Goal: Entertainment & Leisure: Consume media (video, audio)

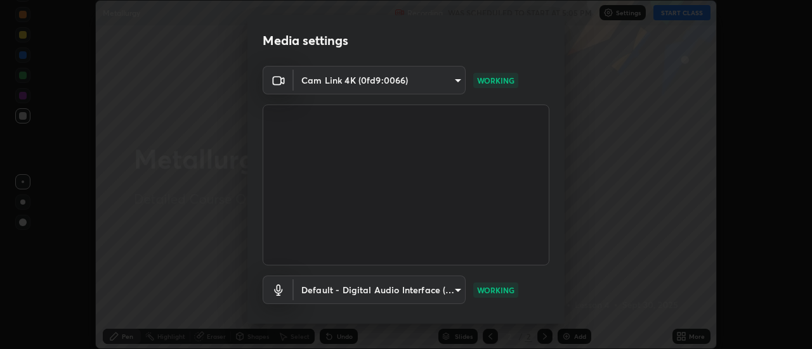
scroll to position [67, 0]
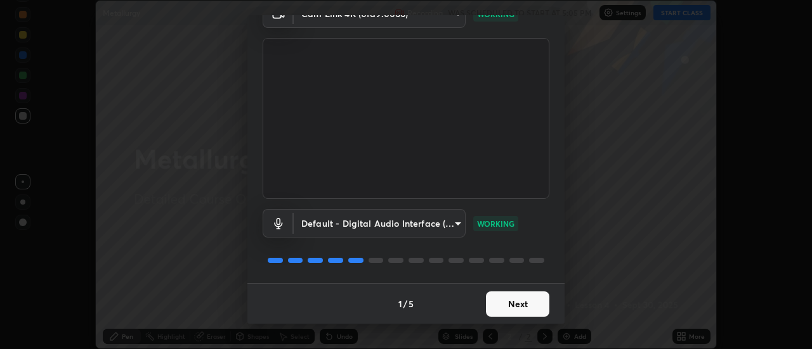
click at [517, 304] on button "Next" at bounding box center [517, 304] width 63 height 25
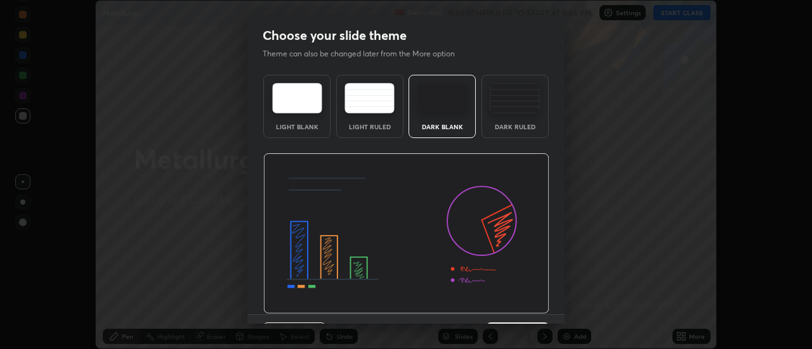
click at [508, 311] on img at bounding box center [406, 233] width 286 height 161
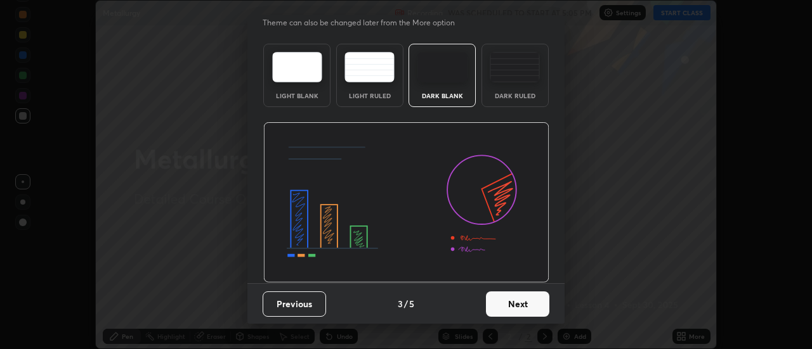
click at [502, 308] on button "Next" at bounding box center [517, 304] width 63 height 25
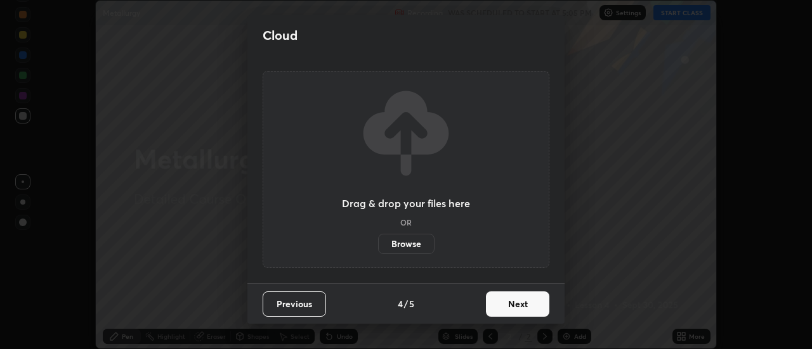
scroll to position [0, 0]
click at [501, 308] on button "Next" at bounding box center [517, 304] width 63 height 25
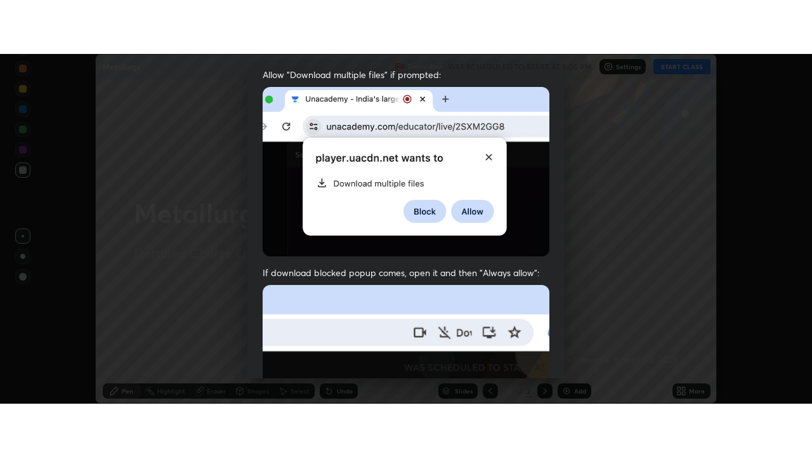
scroll to position [325, 0]
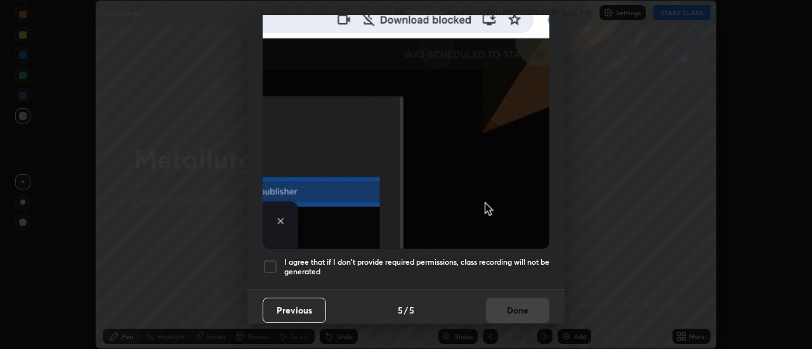
click at [271, 259] on div at bounding box center [270, 266] width 15 height 15
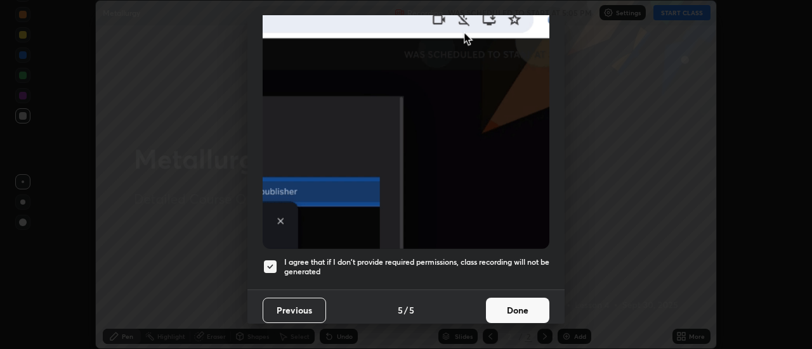
click at [501, 299] on button "Done" at bounding box center [517, 310] width 63 height 25
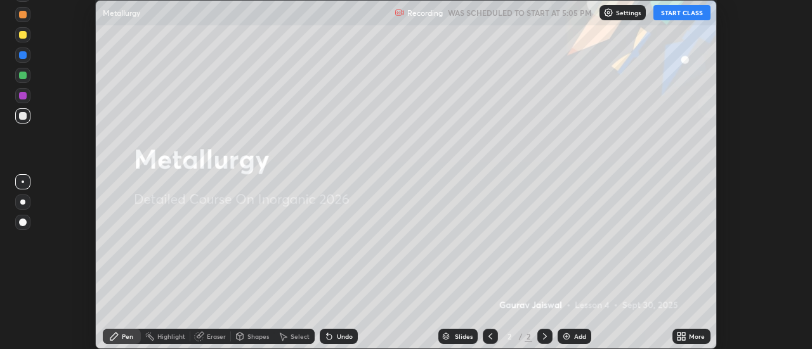
click at [677, 10] on button "START CLASS" at bounding box center [681, 12] width 57 height 15
click at [688, 337] on div "More" at bounding box center [691, 336] width 38 height 15
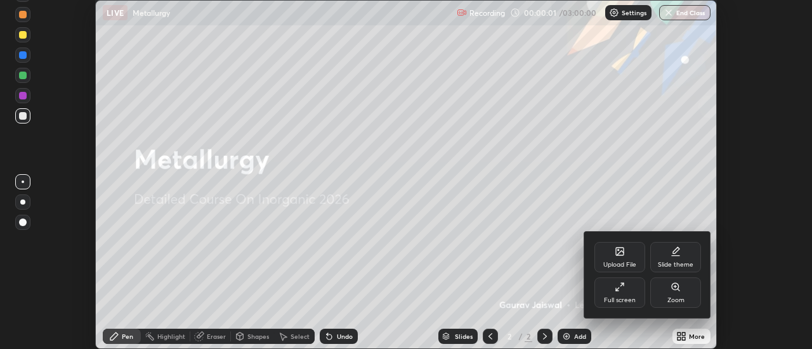
click at [631, 294] on div "Full screen" at bounding box center [619, 293] width 51 height 30
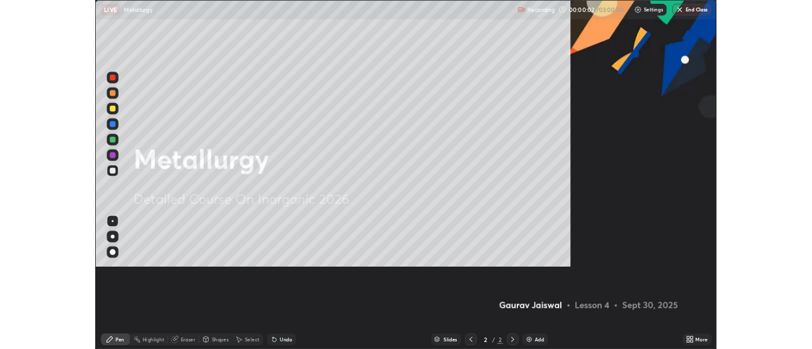
scroll to position [457, 812]
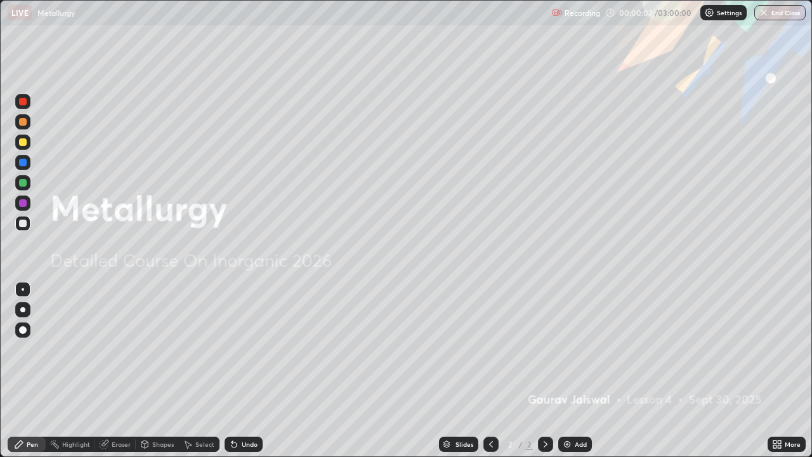
click at [577, 349] on div "Add" at bounding box center [581, 444] width 12 height 6
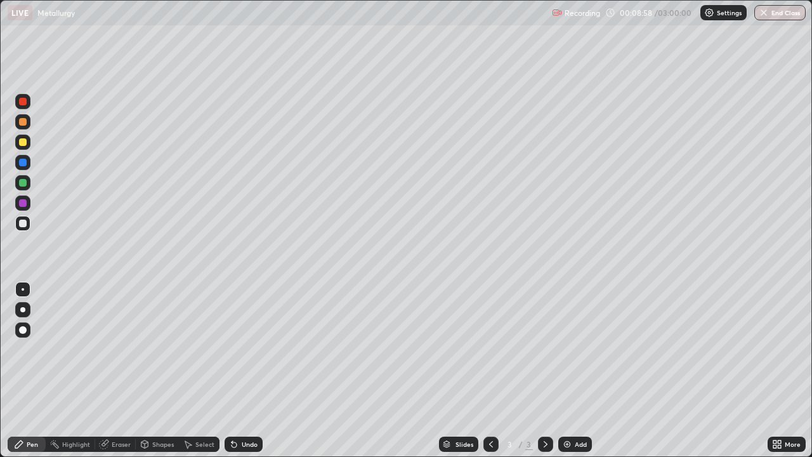
click at [39, 349] on div "Pen" at bounding box center [27, 443] width 38 height 15
click at [27, 144] on div at bounding box center [22, 141] width 15 height 15
click at [782, 349] on div "More" at bounding box center [786, 443] width 38 height 15
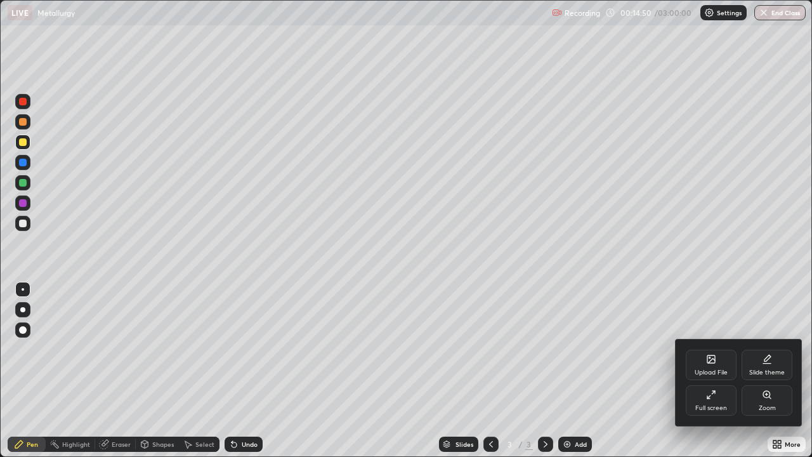
click at [720, 349] on div "Full screen" at bounding box center [711, 400] width 51 height 30
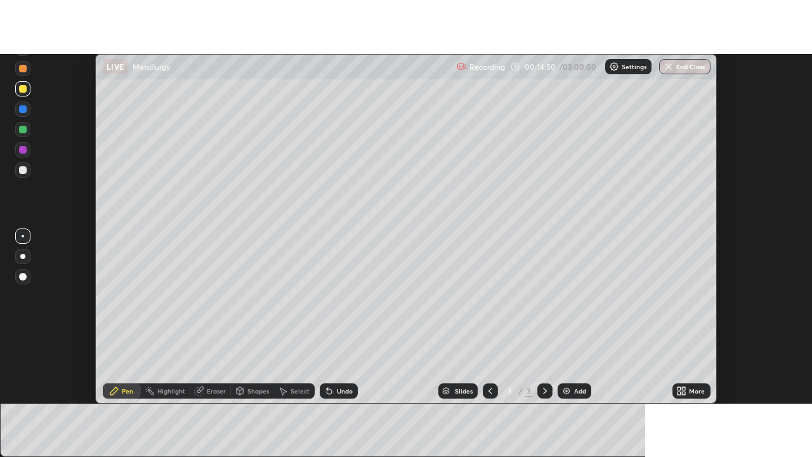
scroll to position [63076, 62614]
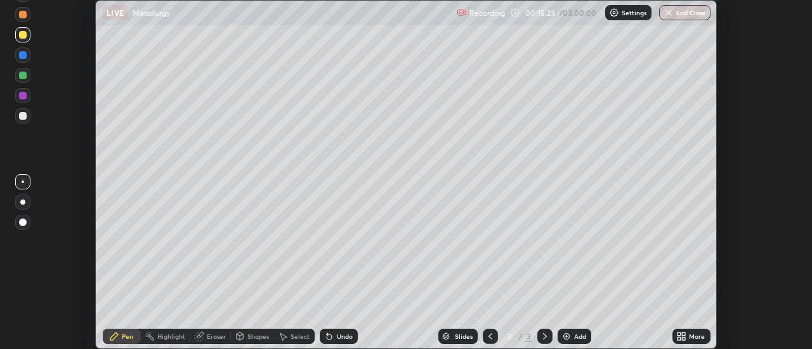
click at [579, 335] on div "Add" at bounding box center [580, 337] width 12 height 6
click at [689, 340] on div "More" at bounding box center [697, 337] width 16 height 6
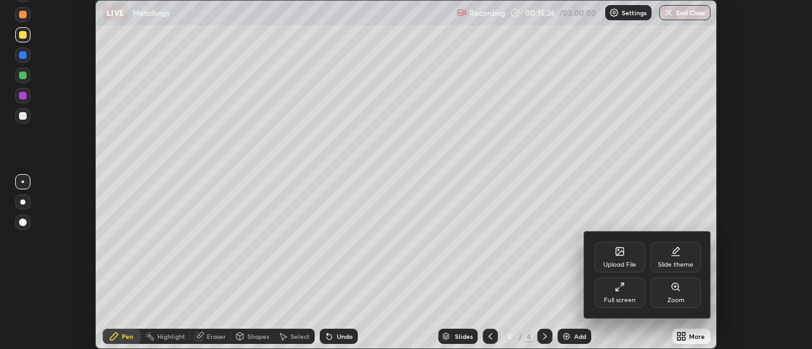
click at [612, 294] on div "Full screen" at bounding box center [619, 293] width 51 height 30
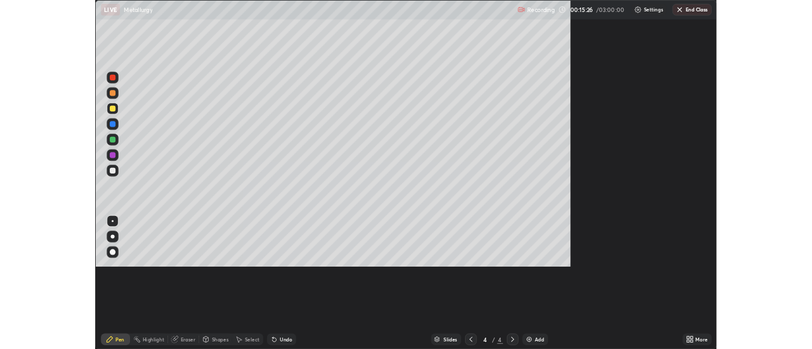
scroll to position [457, 812]
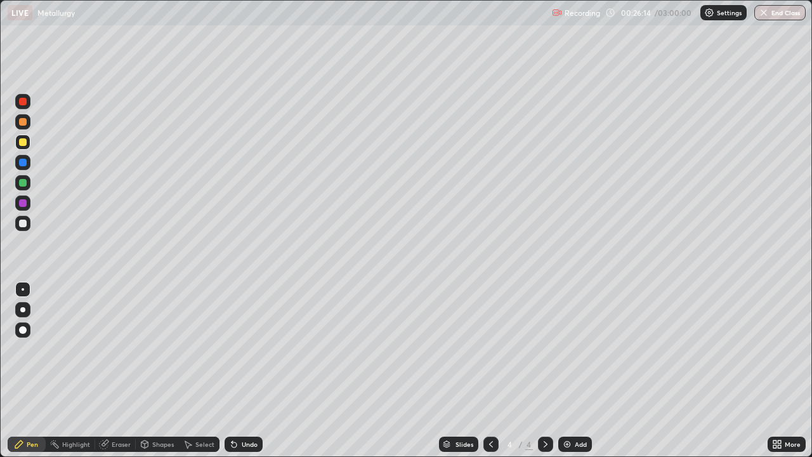
click at [575, 349] on div "Add" at bounding box center [581, 444] width 12 height 6
click at [778, 349] on icon at bounding box center [779, 441] width 3 height 3
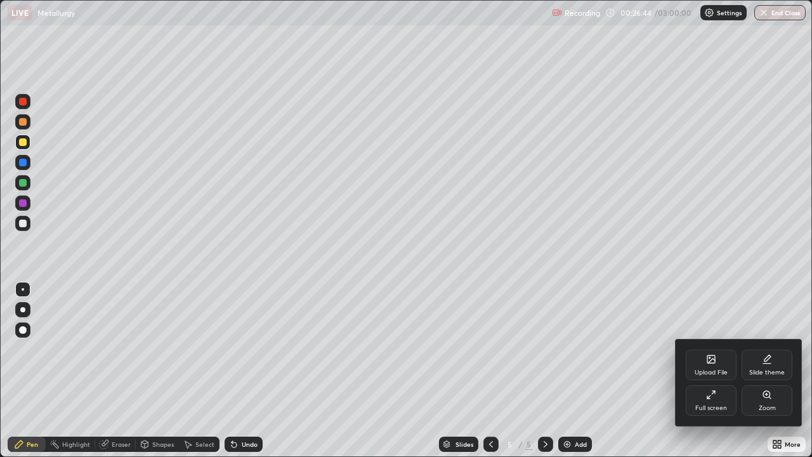
click at [707, 349] on div "Full screen" at bounding box center [711, 400] width 51 height 30
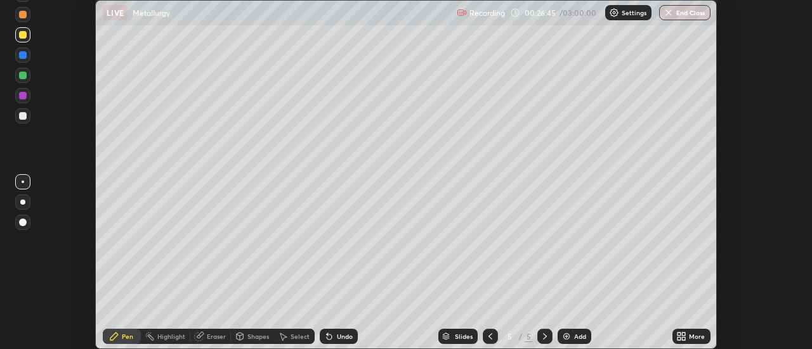
scroll to position [63076, 62614]
